Goal: Check status: Check status

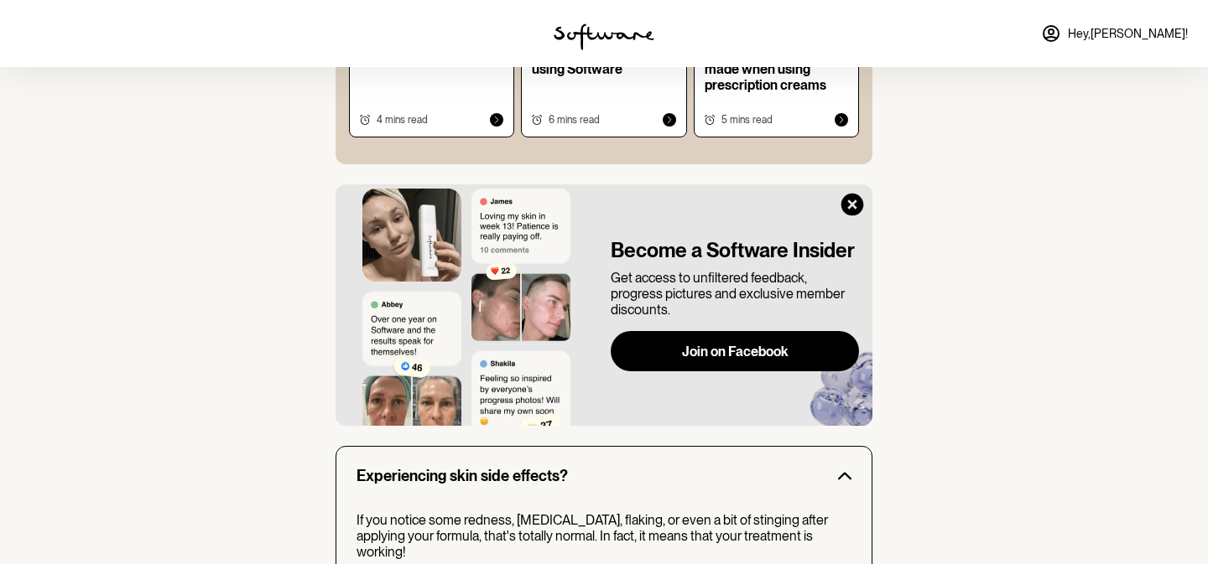
scroll to position [475, 0]
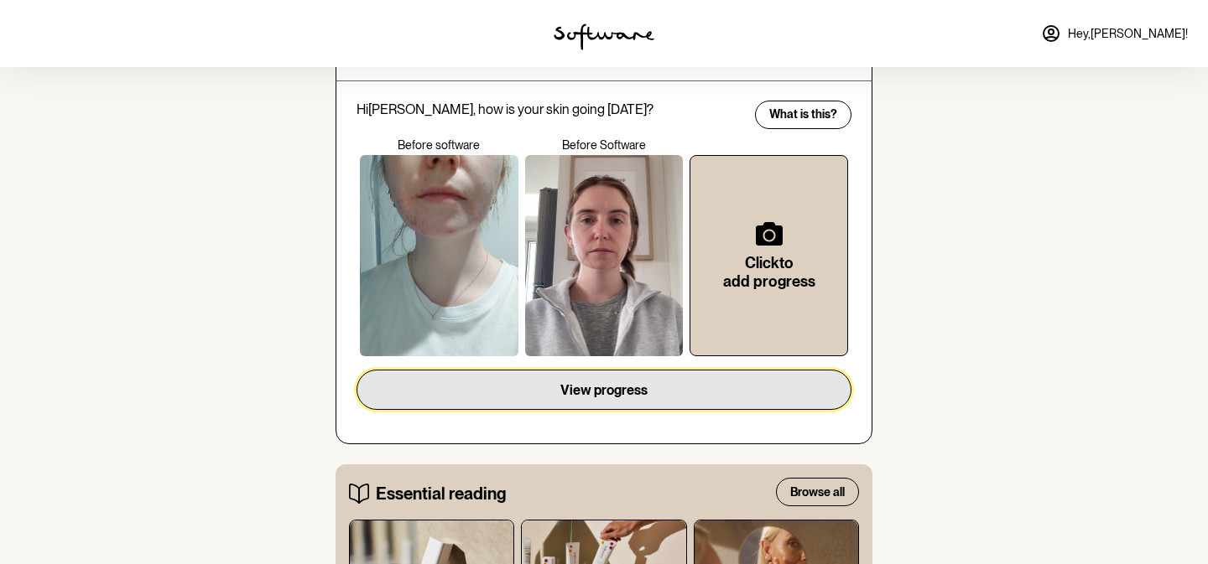
click at [761, 384] on button "View progress" at bounding box center [603, 390] width 495 height 40
